Goal: Information Seeking & Learning: Learn about a topic

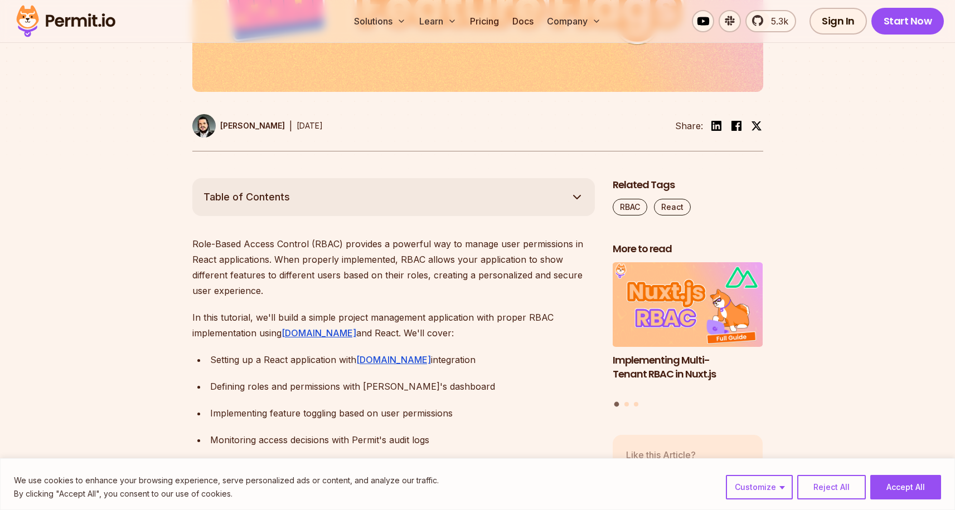
scroll to position [630, 0]
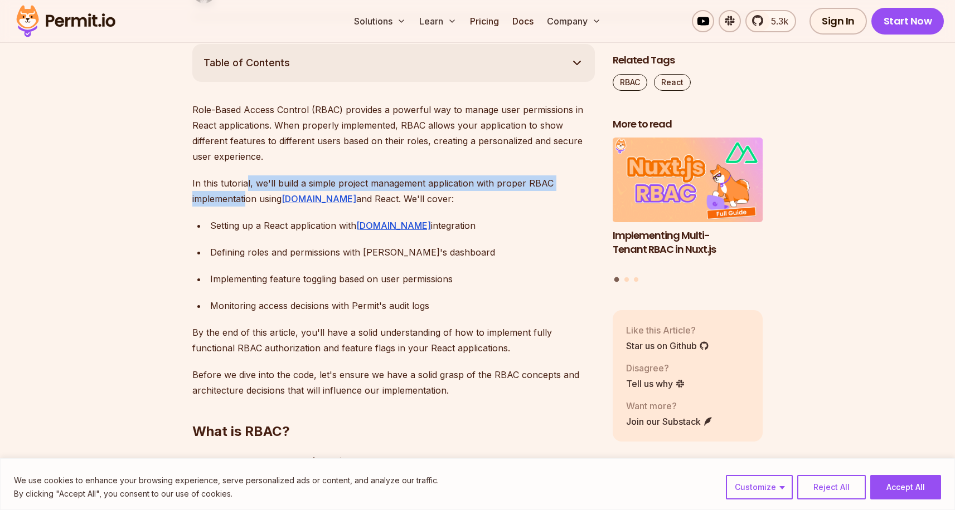
drag, startPoint x: 246, startPoint y: 189, endPoint x: 249, endPoint y: 207, distance: 17.4
click at [249, 206] on p "In this tutorial, we'll build a simple project management application with prop…" at bounding box center [393, 191] width 402 height 31
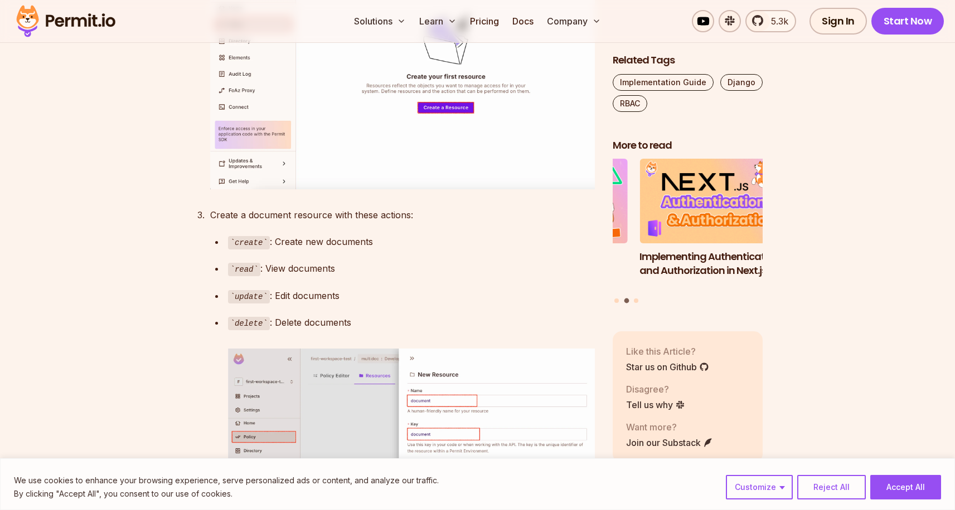
scroll to position [3245, 0]
